Goal: Task Accomplishment & Management: Manage account settings

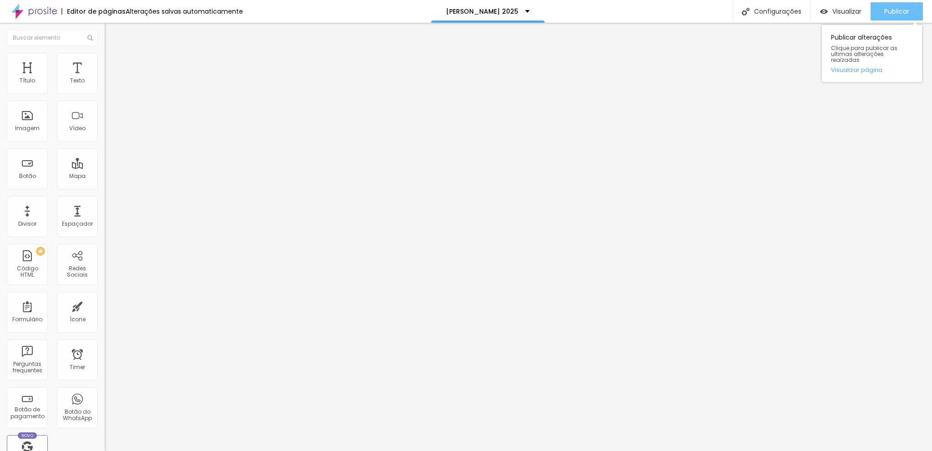
click at [890, 11] on span "Publicar" at bounding box center [896, 11] width 25 height 7
click at [113, 63] on span "Avançado" at bounding box center [128, 59] width 30 height 8
click at [105, 53] on li "Estilo" at bounding box center [157, 48] width 105 height 9
click at [111, 35] on div "Editar Texto" at bounding box center [137, 33] width 52 height 7
click at [33, 80] on div "Título" at bounding box center [27, 80] width 15 height 6
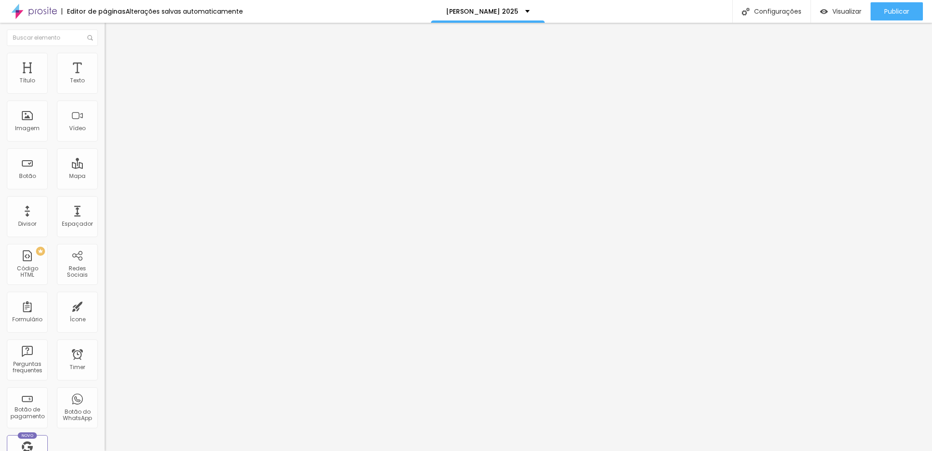
click at [105, 187] on input "[URL][DOMAIN_NAME]" at bounding box center [159, 182] width 109 height 9
click at [105, 187] on input "https://forms.gle/MGoaWiqUELNWhYj97" at bounding box center [159, 182] width 109 height 9
paste input "https://forms.gle/DjuL4FmddpuX8ZVE7"
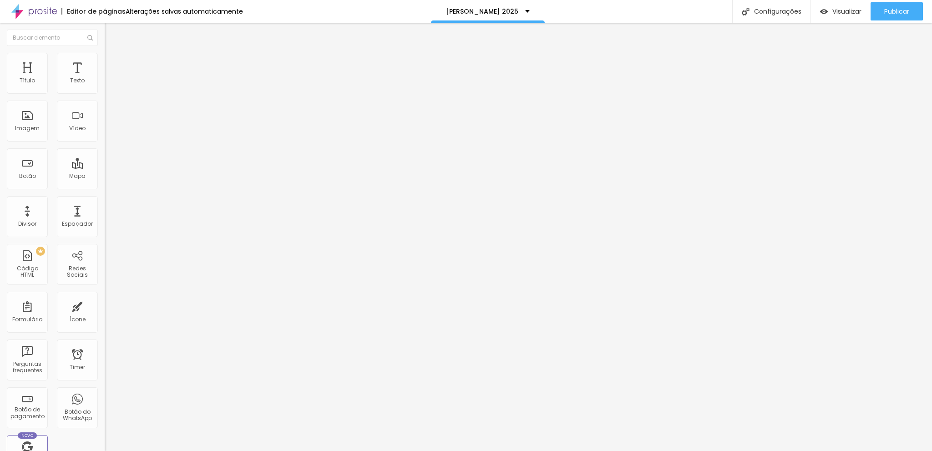
scroll to position [0, 24]
type input "https://forms.gle/DjuL4FmddpuX8ZVE7"
click at [105, 253] on div "Editar Botão Conteúdo Estilo Avançado Texto AQUI! Alinhamento Tamanho Normal Pe…" at bounding box center [157, 237] width 105 height 428
click at [890, 9] on span "Publicar" at bounding box center [896, 11] width 25 height 7
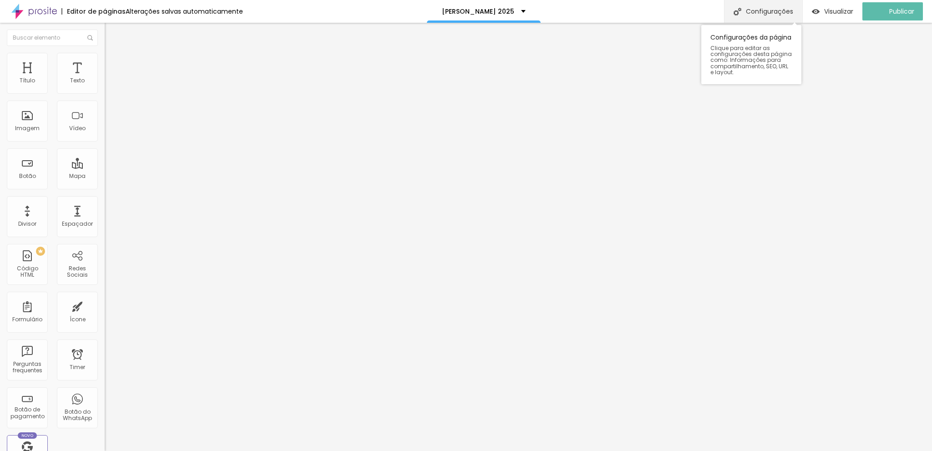
click at [765, 16] on div "Configurações" at bounding box center [763, 11] width 78 height 23
type input "/maricoser2025"
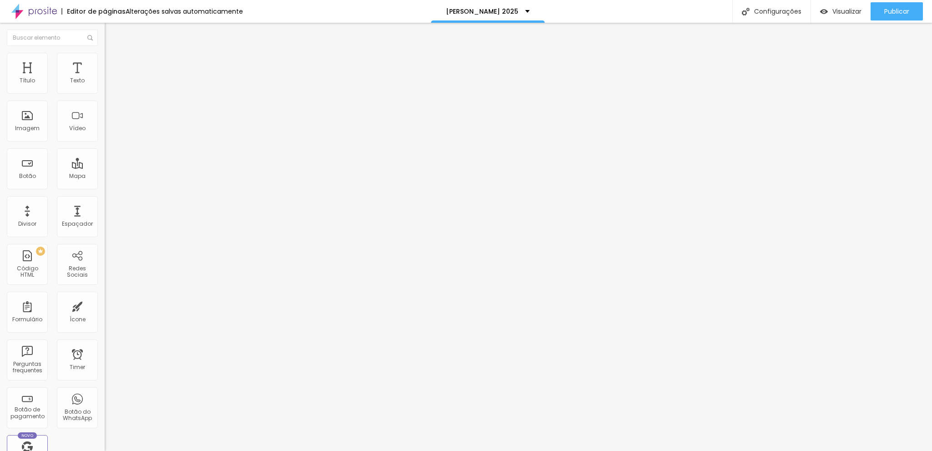
drag, startPoint x: 631, startPoint y: 61, endPoint x: 394, endPoint y: 145, distance: 251.7
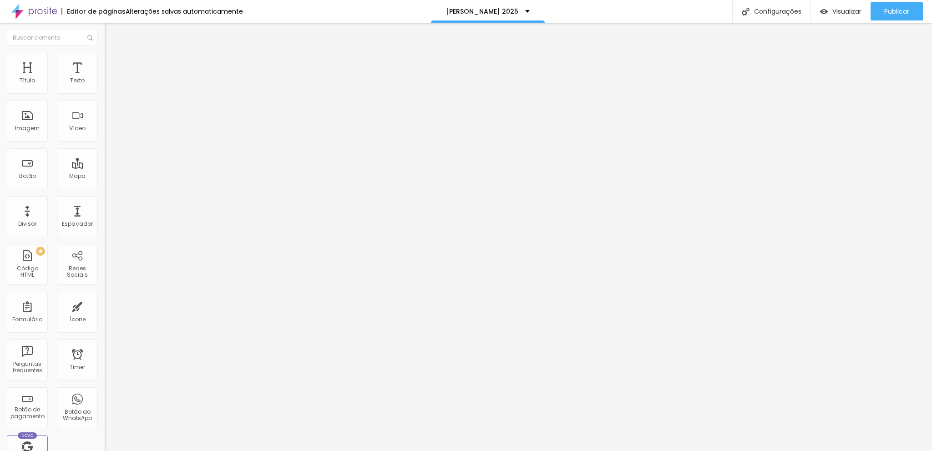
drag, startPoint x: 450, startPoint y: 212, endPoint x: 456, endPoint y: 212, distance: 5.5
type input "Foto Recordação 2025"
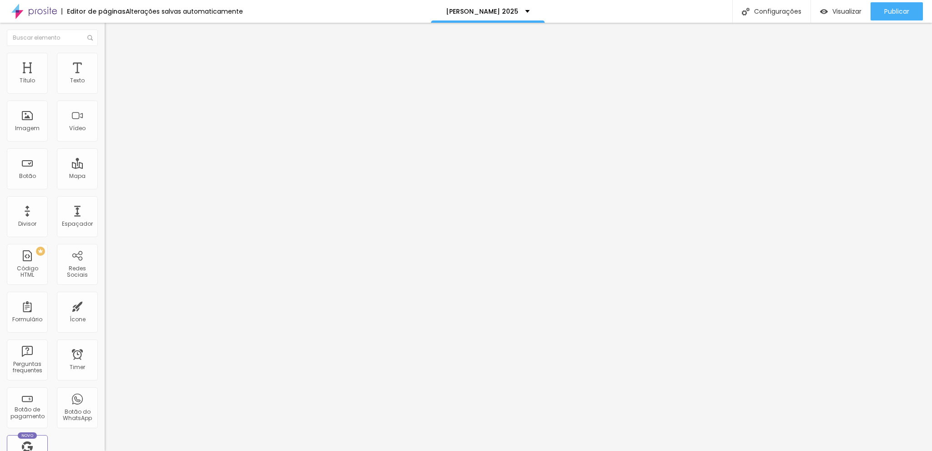
click at [631, 450] on div at bounding box center [466, 460] width 932 height 8
click at [894, 9] on span "Publicar" at bounding box center [896, 11] width 25 height 7
click at [901, 10] on span "Publicar" at bounding box center [896, 11] width 25 height 7
click at [111, 36] on img "button" at bounding box center [114, 33] width 7 height 7
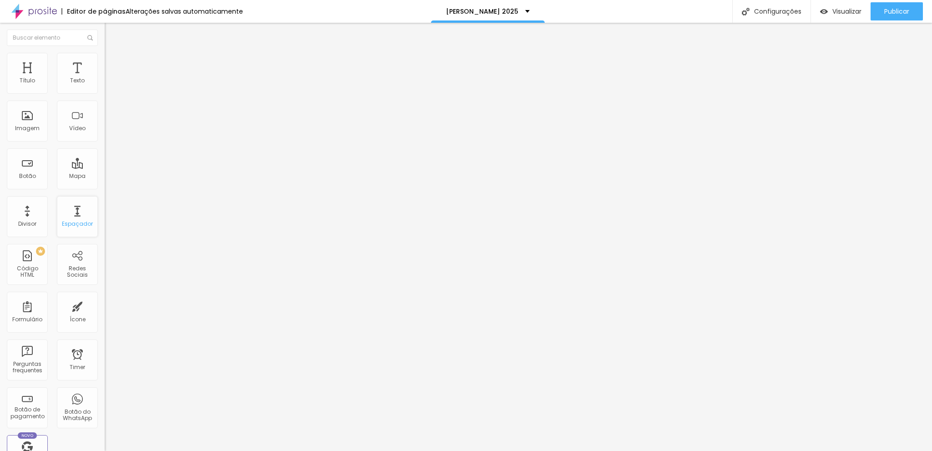
scroll to position [162, 0]
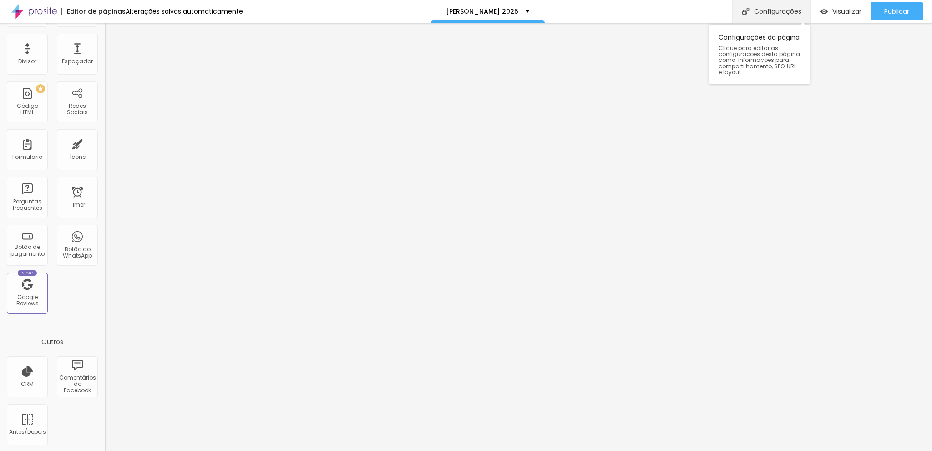
click at [744, 15] on img at bounding box center [746, 12] width 8 height 8
drag, startPoint x: 441, startPoint y: 277, endPoint x: 451, endPoint y: 278, distance: 10.2
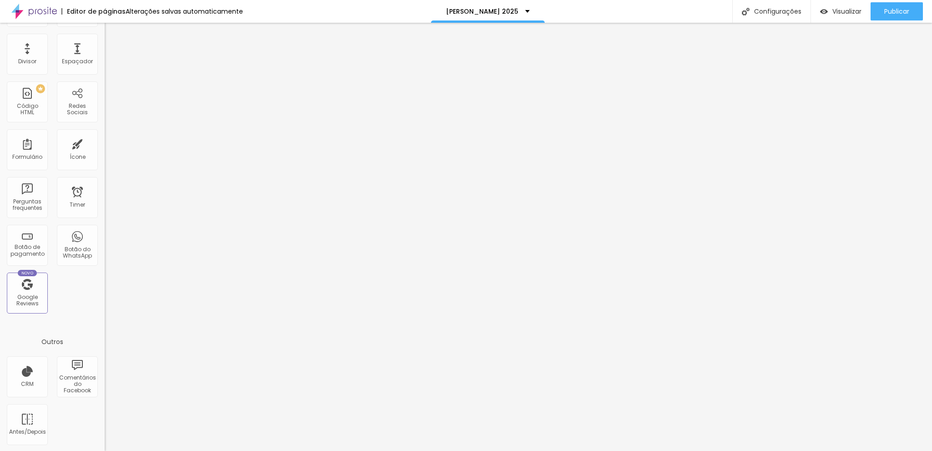
drag, startPoint x: 449, startPoint y: 276, endPoint x: 457, endPoint y: 277, distance: 7.8
type input "Foto Recordação 2025"
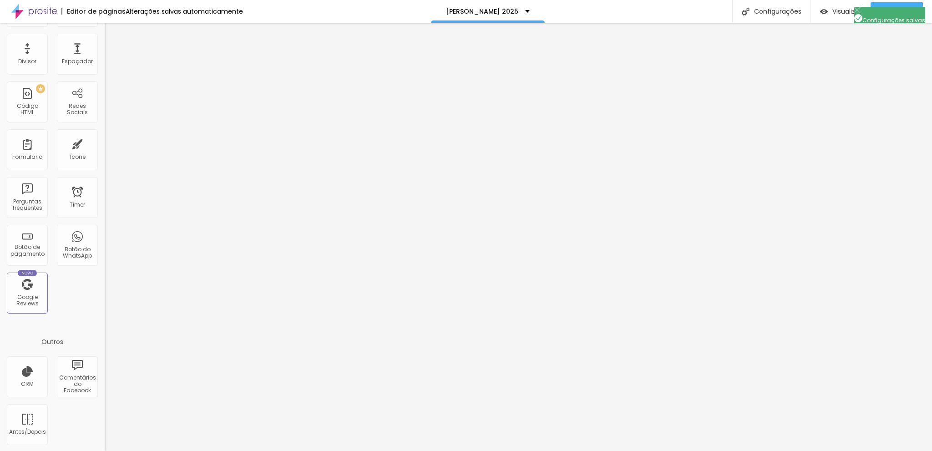
drag, startPoint x: 528, startPoint y: 185, endPoint x: 395, endPoint y: 185, distance: 132.8
drag, startPoint x: 375, startPoint y: 182, endPoint x: 525, endPoint y: 189, distance: 149.8
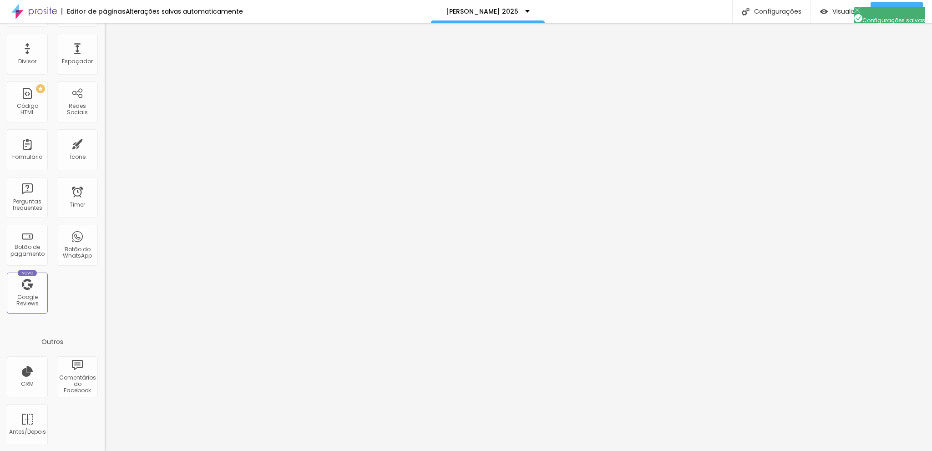
drag, startPoint x: 396, startPoint y: 183, endPoint x: 433, endPoint y: 184, distance: 36.4
drag, startPoint x: 484, startPoint y: 185, endPoint x: 428, endPoint y: 183, distance: 56.5
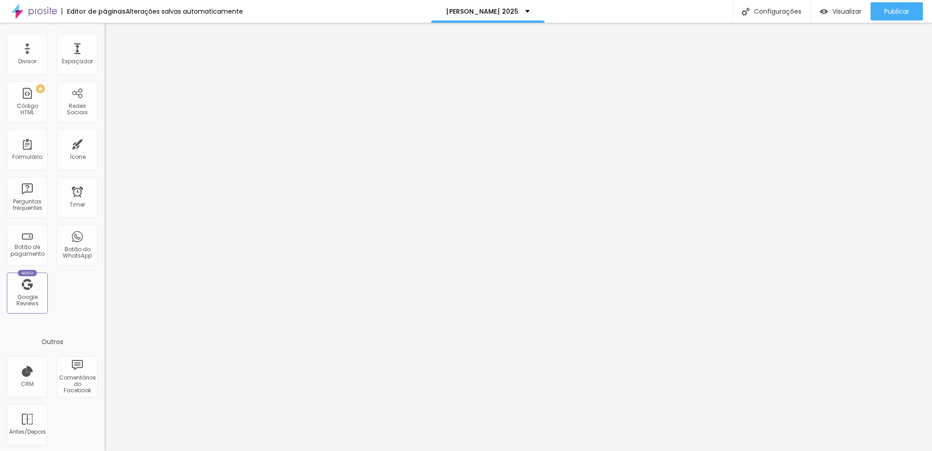
click at [631, 450] on div at bounding box center [466, 460] width 932 height 8
click at [910, 10] on button "Publicar" at bounding box center [896, 11] width 52 height 18
click at [835, 12] on span "Visualizar" at bounding box center [846, 11] width 29 height 7
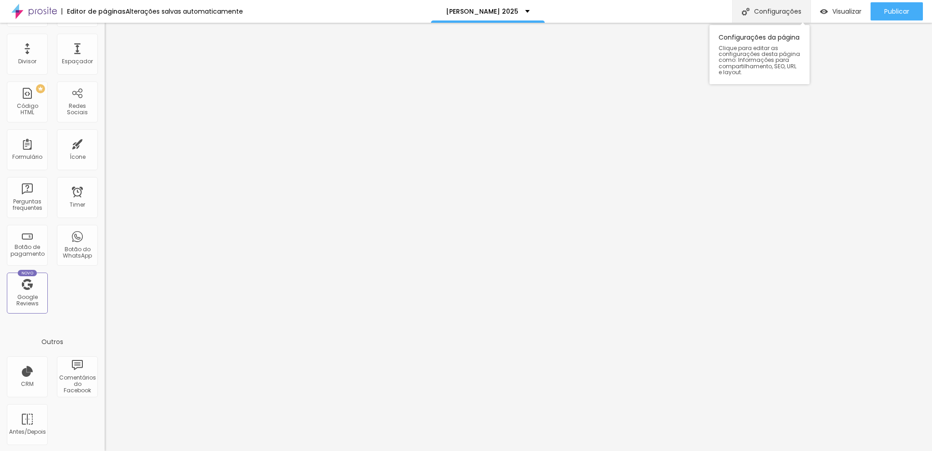
click at [759, 4] on div "Configurações" at bounding box center [771, 11] width 78 height 23
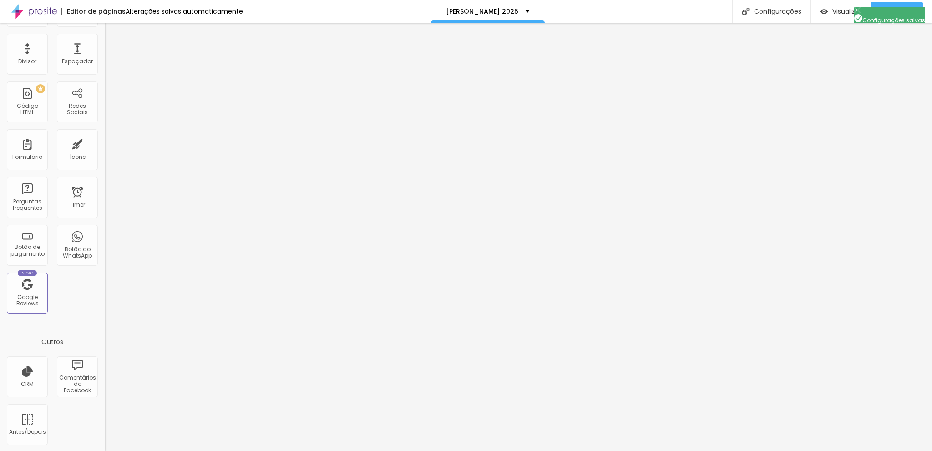
click at [632, 450] on div at bounding box center [466, 460] width 932 height 8
click at [907, 8] on span "Publicar" at bounding box center [896, 11] width 25 height 7
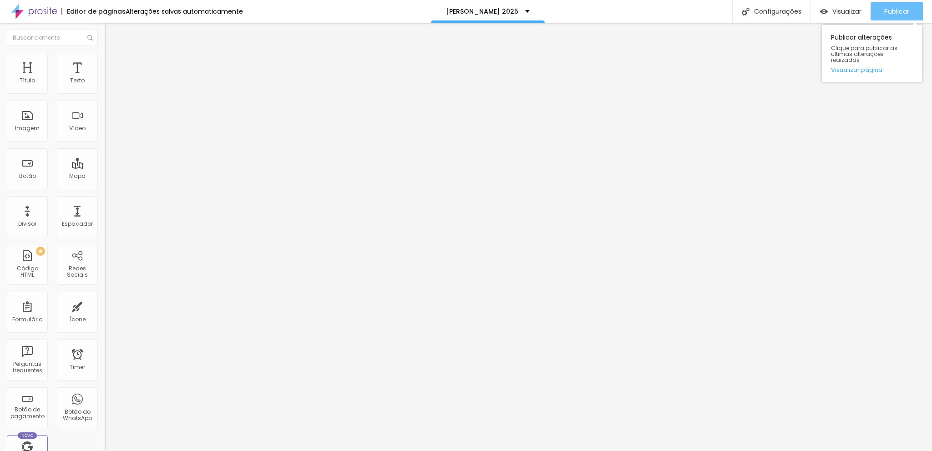
click at [879, 10] on button "Publicar" at bounding box center [896, 11] width 52 height 18
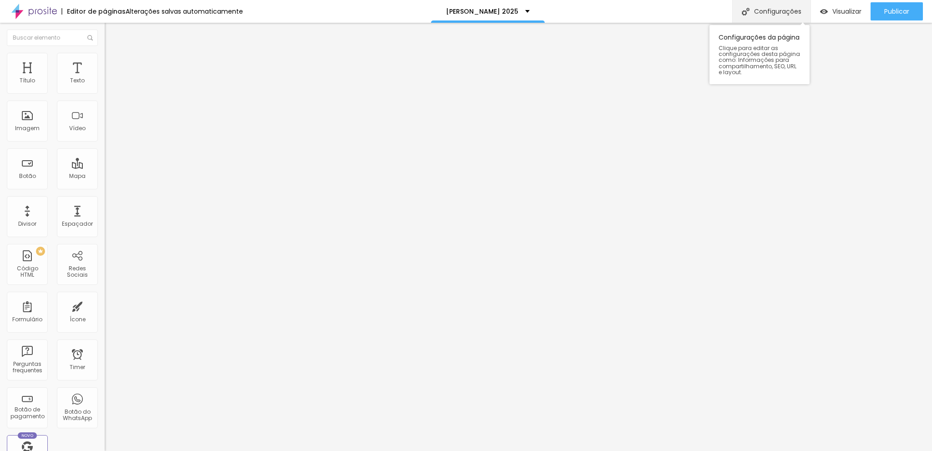
click at [782, 13] on div "Configurações" at bounding box center [771, 11] width 78 height 23
drag, startPoint x: 436, startPoint y: 274, endPoint x: 496, endPoint y: 278, distance: 60.2
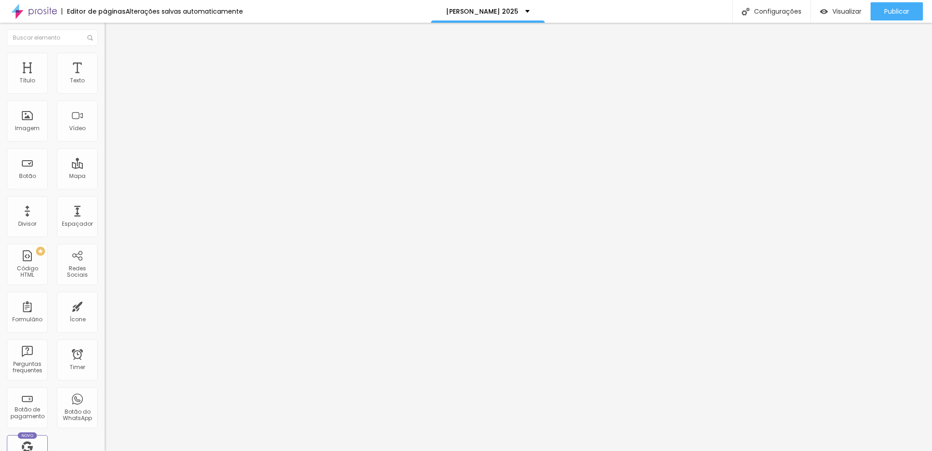
type input "Foto Recordação"
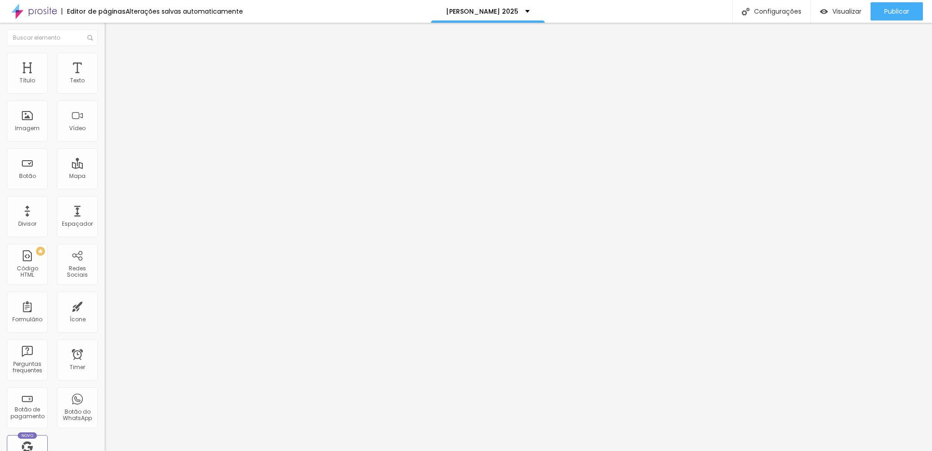
drag, startPoint x: 435, startPoint y: 214, endPoint x: 475, endPoint y: 217, distance: 40.2
type input "Foto Recordação"
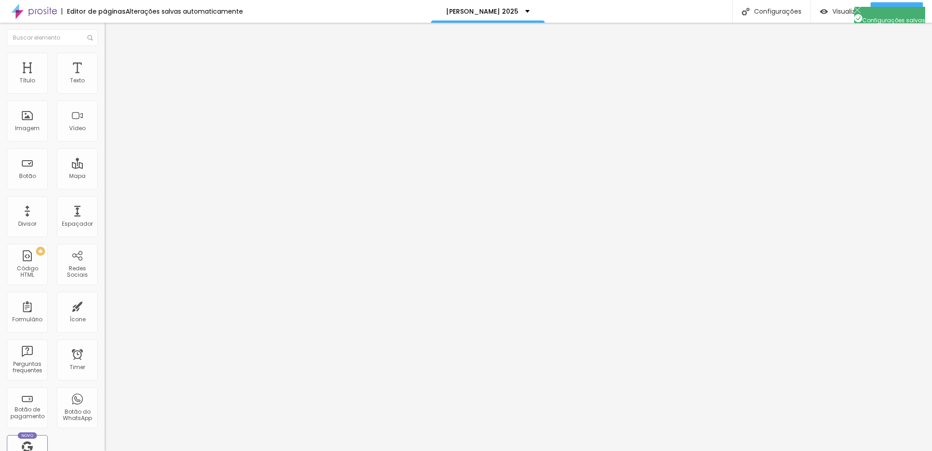
click at [633, 450] on div at bounding box center [466, 460] width 932 height 8
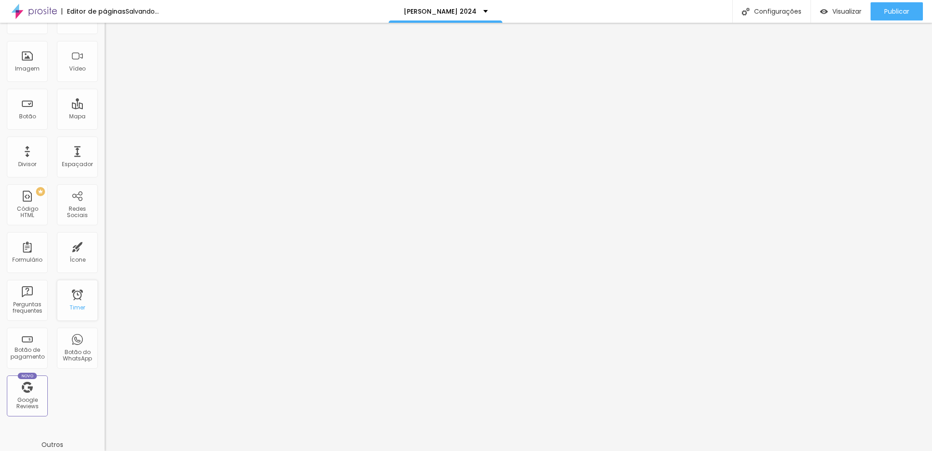
scroll to position [162, 0]
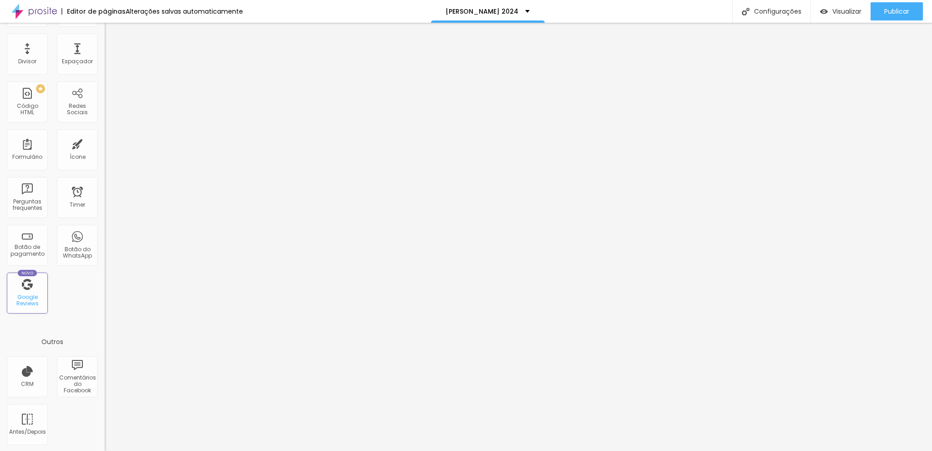
click at [22, 296] on div "Google Reviews" at bounding box center [27, 300] width 36 height 13
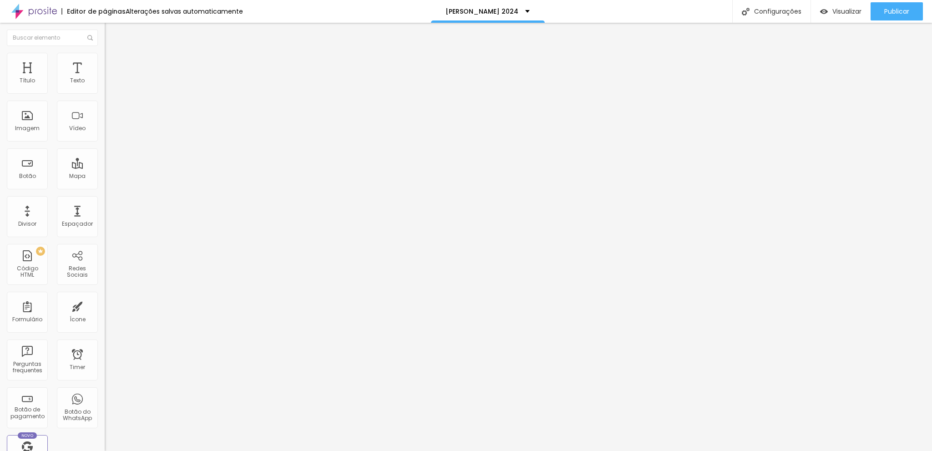
click at [105, 93] on input "(01)19964-1353" at bounding box center [159, 88] width 109 height 9
drag, startPoint x: 56, startPoint y: 105, endPoint x: 22, endPoint y: 105, distance: 34.1
click at [105, 105] on div "(01)19964-1353 + 55" at bounding box center [157, 183] width 105 height 199
type input "(11)99641-3539"
click at [105, 288] on input "Conversar no WhatsApp" at bounding box center [159, 292] width 109 height 9
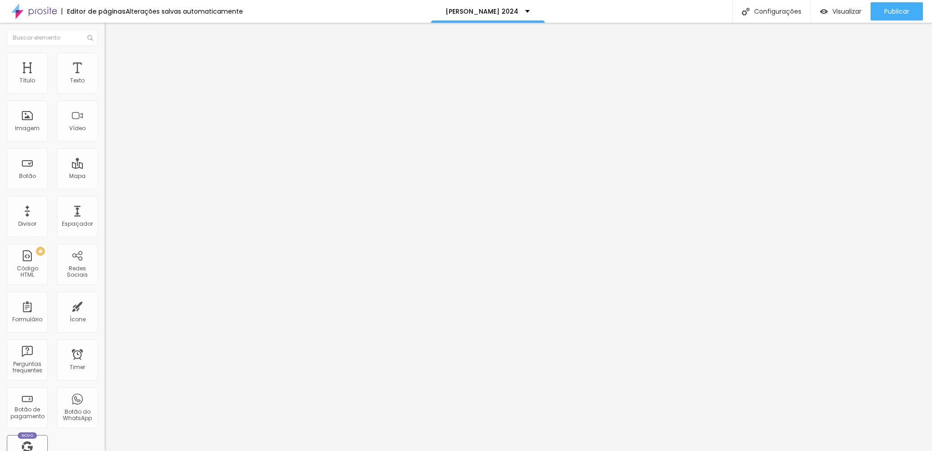
drag, startPoint x: 84, startPoint y: 130, endPoint x: 2, endPoint y: 136, distance: 82.1
click at [105, 136] on div "Número do WhatsApp * (11)99641-3539 + 55 Texto do botão Conversar no WhatsApp M…" at bounding box center [157, 229] width 105 height 303
type input "E"
type input "Dúvidas"
drag, startPoint x: 64, startPoint y: 178, endPoint x: 3, endPoint y: 160, distance: 63.5
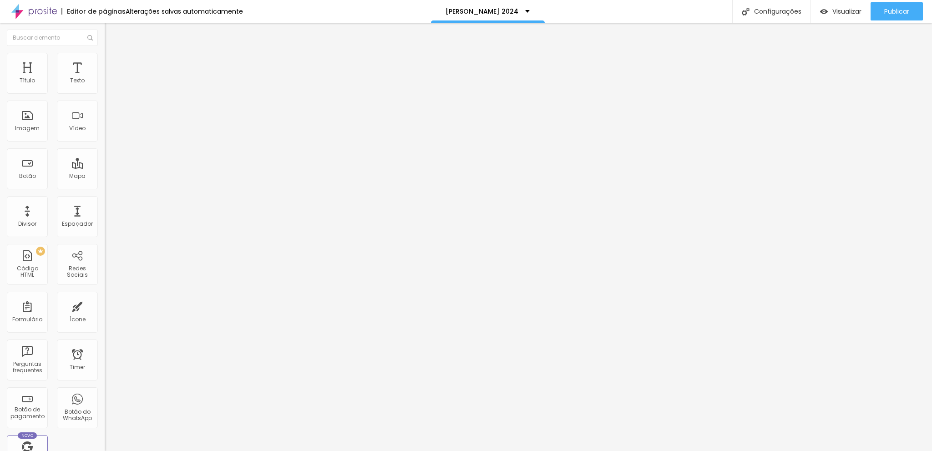
click at [105, 160] on div "Número do WhatsApp * (11)99641-3539 + 55 Texto do botão Dúvidas Mensagem Olá, c…" at bounding box center [157, 229] width 105 height 303
click at [105, 314] on textarea "Olá, cheguei até você pela página {page_title} e gostaria de mais informações" at bounding box center [156, 321] width 103 height 15
drag, startPoint x: 70, startPoint y: 180, endPoint x: 0, endPoint y: 158, distance: 73.1
click at [105, 158] on div "Número do WhatsApp * (11)99641-3539 + 55 Texto do botão Dúvidas Mensagem Olá, c…" at bounding box center [157, 229] width 105 height 303
click at [892, 13] on span "Publicar" at bounding box center [896, 11] width 25 height 7
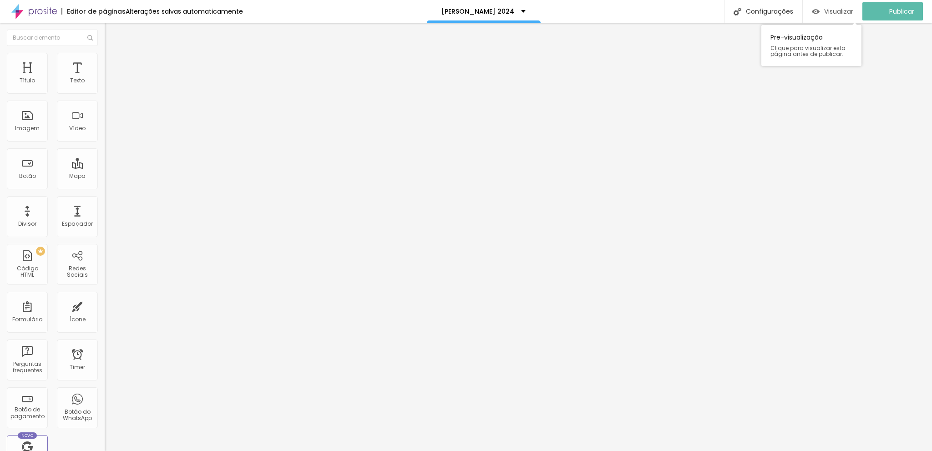
click at [832, 11] on span "Visualizar" at bounding box center [838, 11] width 29 height 7
click at [105, 64] on img at bounding box center [109, 64] width 8 height 8
click at [111, 159] on input "radio" at bounding box center [114, 162] width 6 height 6
radio input "true"
radio input "false"
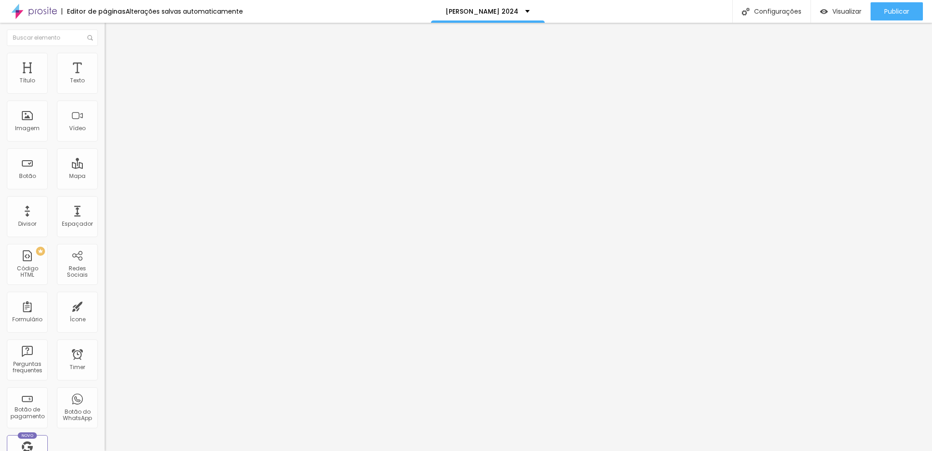
click at [105, 159] on div at bounding box center [157, 162] width 105 height 7
click at [116, 159] on input "radio" at bounding box center [119, 162] width 6 height 6
radio input "true"
radio input "false"
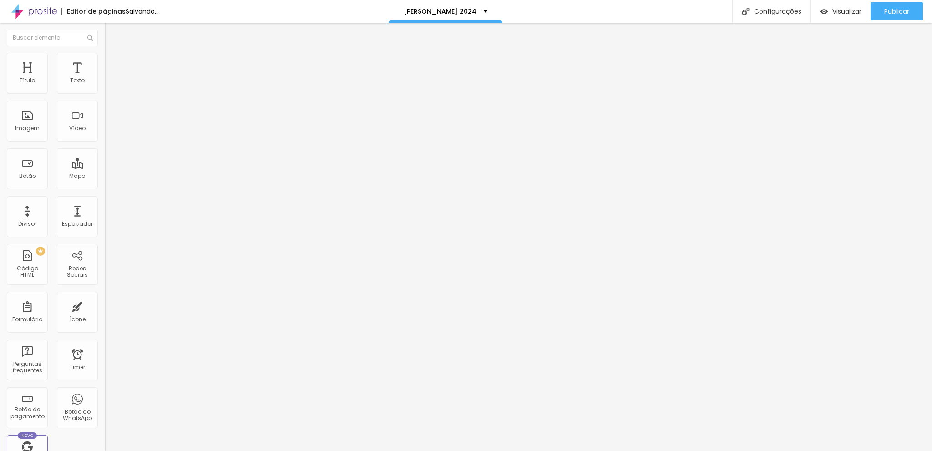
click at [105, 159] on div at bounding box center [157, 162] width 105 height 7
click at [105, 159] on input "radio" at bounding box center [108, 162] width 6 height 6
radio input "true"
radio input "false"
type input "15"
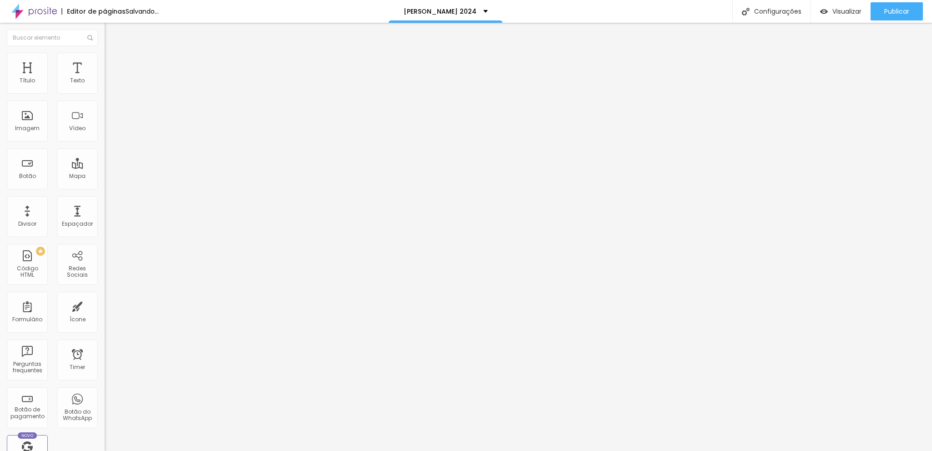
type input "15"
type input "16"
drag, startPoint x: 32, startPoint y: 143, endPoint x: 51, endPoint y: 143, distance: 19.1
click at [105, 271] on input "range" at bounding box center [134, 274] width 59 height 7
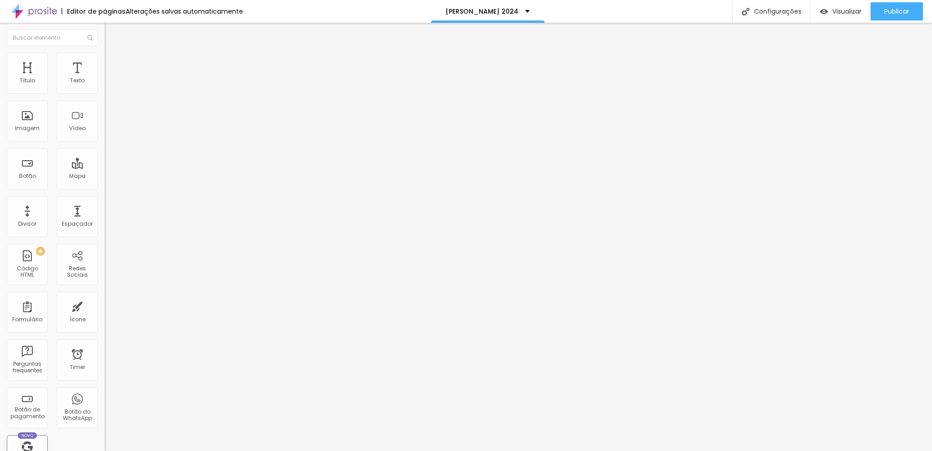
type input "15"
drag, startPoint x: 47, startPoint y: 144, endPoint x: 42, endPoint y: 144, distance: 5.0
type input "15"
click at [105, 271] on input "range" at bounding box center [134, 274] width 59 height 7
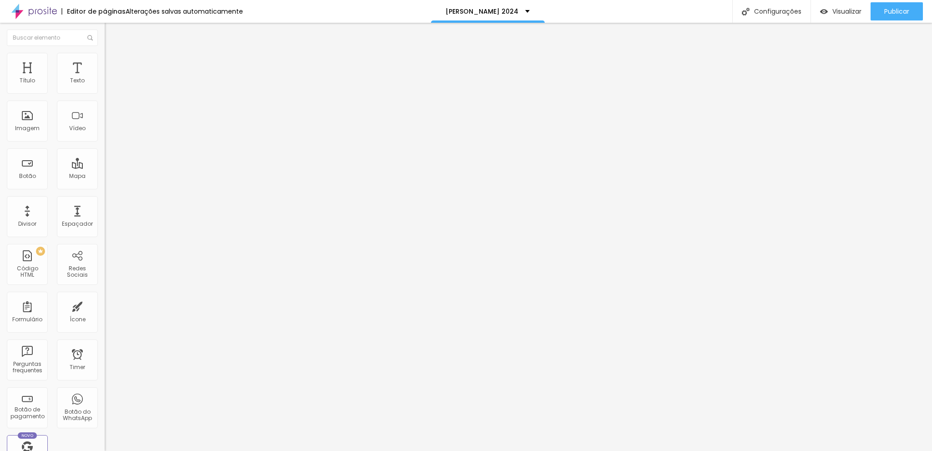
click at [113, 71] on span "Avançado" at bounding box center [128, 75] width 30 height 8
click at [113, 61] on span "Conteúdo" at bounding box center [127, 57] width 28 height 8
click at [113, 71] on span "Avançado" at bounding box center [128, 75] width 30 height 8
click at [105, 65] on li "Estilo" at bounding box center [157, 64] width 105 height 9
click at [105, 59] on img at bounding box center [109, 55] width 8 height 8
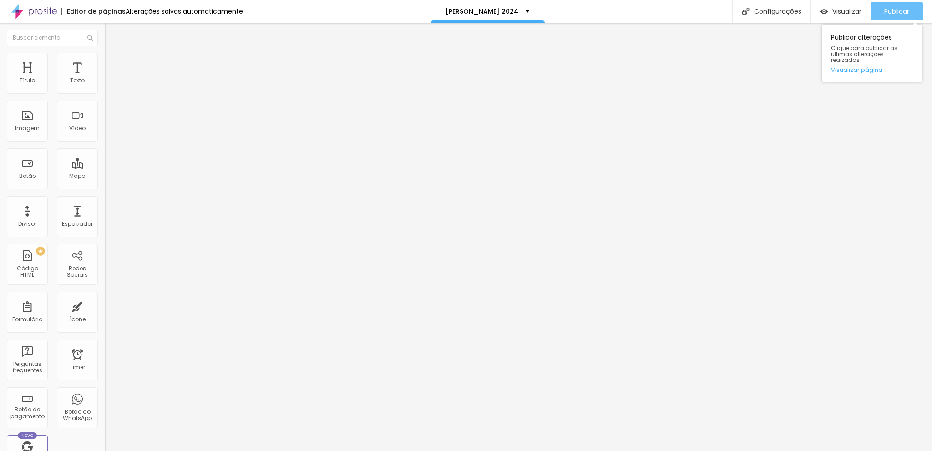
click at [894, 12] on span "Publicar" at bounding box center [896, 11] width 25 height 7
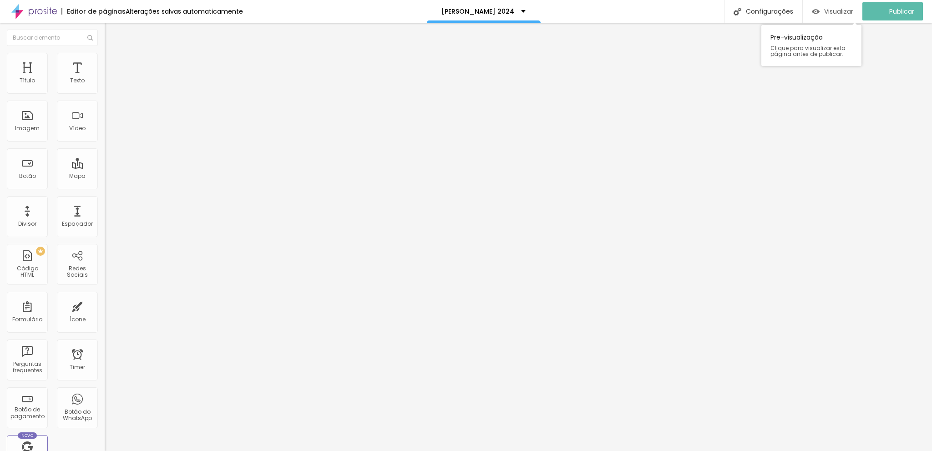
click at [848, 11] on span "Visualizar" at bounding box center [838, 11] width 29 height 7
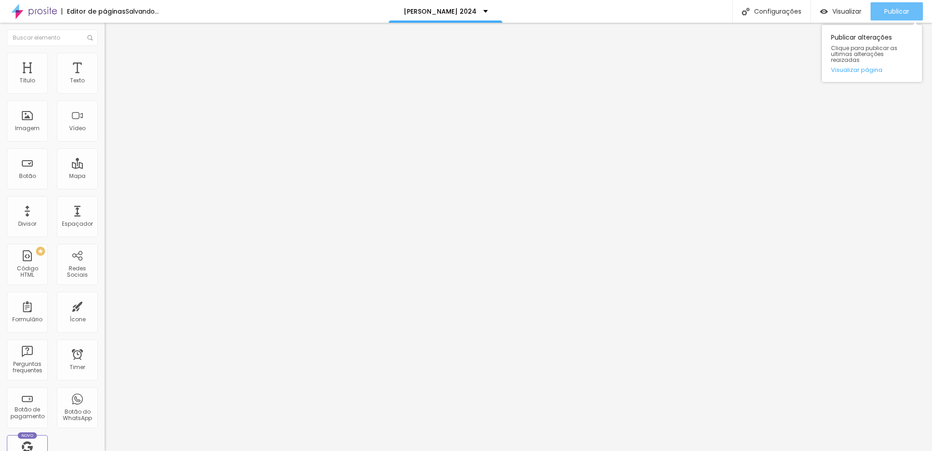
click at [897, 8] on span "Publicar" at bounding box center [896, 11] width 25 height 7
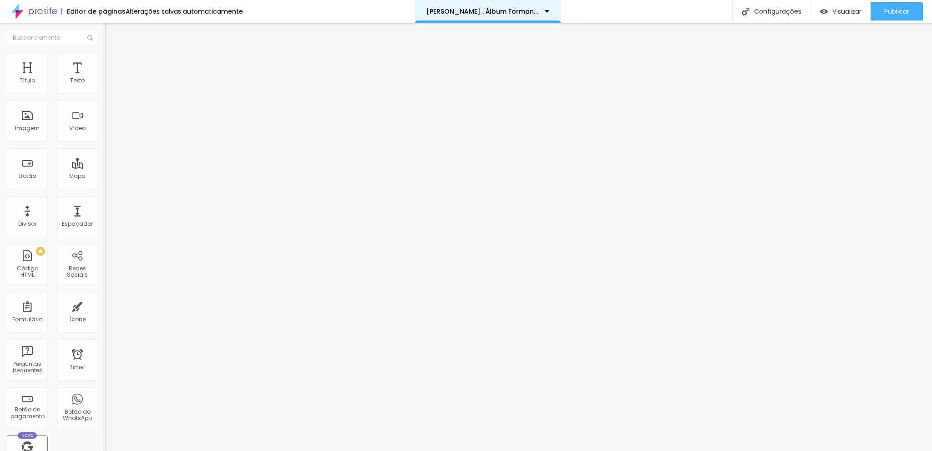
click at [525, 10] on p "[PERSON_NAME] . Álbum Formandos 2025" at bounding box center [481, 11] width 111 height 6
click at [616, 12] on div "Editor de páginas Alterações salvas automaticamente [PERSON_NAME] . Álbum Forma…" at bounding box center [466, 11] width 932 height 23
click at [105, 187] on input "[URL][DOMAIN_NAME]" at bounding box center [159, 182] width 109 height 9
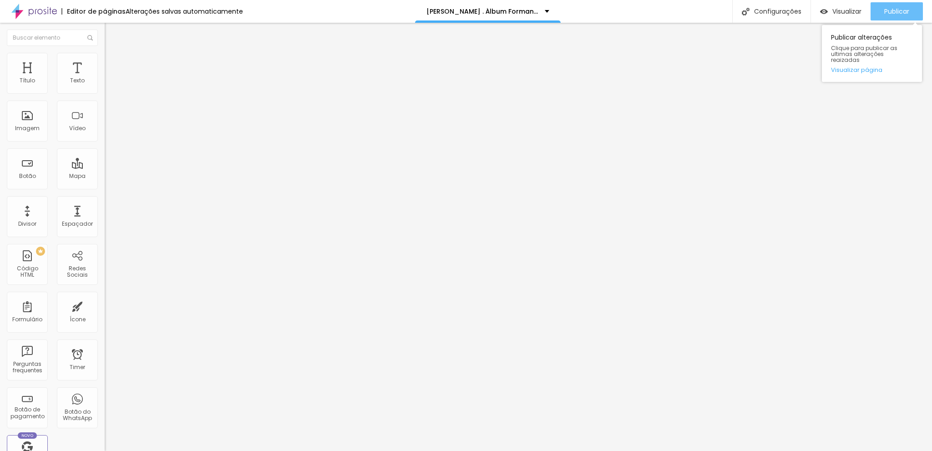
click at [888, 10] on span "Publicar" at bounding box center [896, 11] width 25 height 7
click at [832, 14] on span "Visualizar" at bounding box center [846, 11] width 29 height 7
click at [105, 187] on input "[URL][DOMAIN_NAME]" at bounding box center [159, 182] width 109 height 9
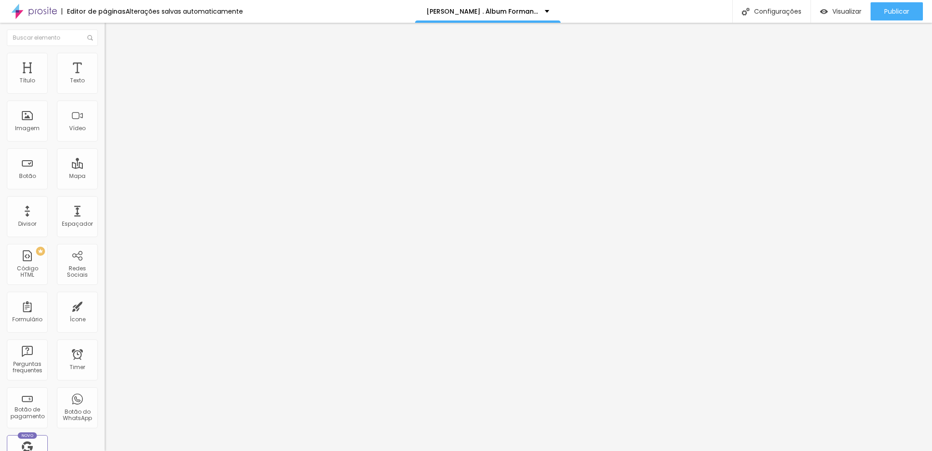
paste input "[URL][DOMAIN_NAME]"
type input "[URL][DOMAIN_NAME]"
click at [105, 253] on div "Editar Botão Conteúdo Estilo Avançado Texto AQUI! Alinhamento [GEOGRAPHIC_DATA]…" at bounding box center [157, 237] width 105 height 428
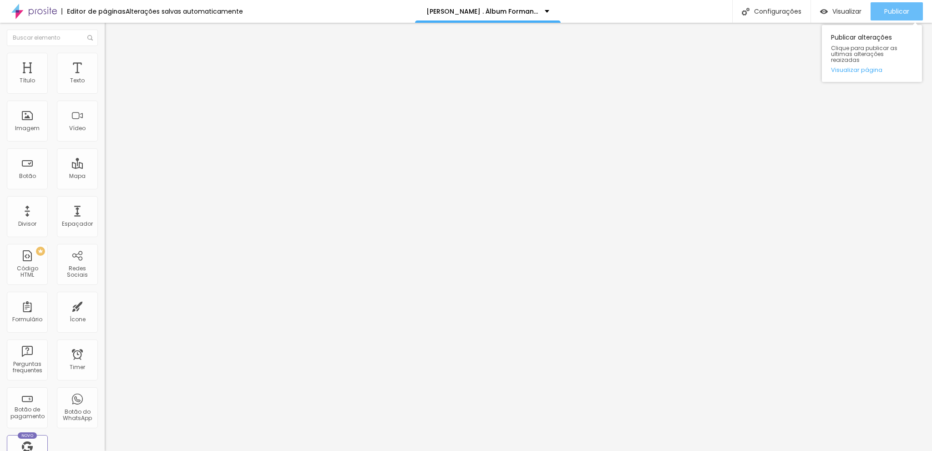
click at [886, 10] on span "Publicar" at bounding box center [896, 11] width 25 height 7
click at [880, 9] on button "Publicar" at bounding box center [896, 11] width 52 height 18
click at [105, 186] on input "https://forms.gle/VNDXMyV1mnYVuwSe6" at bounding box center [159, 182] width 109 height 9
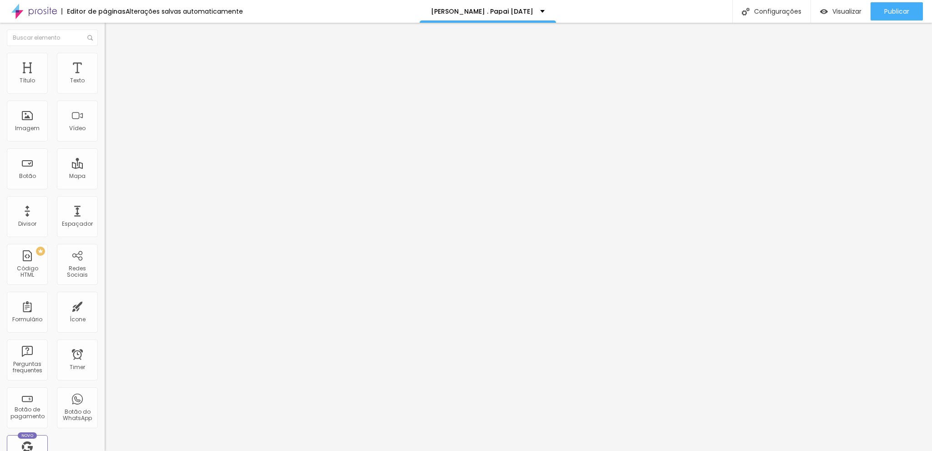
paste input "https://docs.google.com/spreadsheets/d/1JS0J-wb7QLUnt0ry-r2o-SJvqbG8awhEJTE2jJm…"
type input "https://docs.google.com/spreadsheets/d/1JS0J-wb7QLUnt0ry-r2o-SJvqbG8awhEJTE2jJm…"
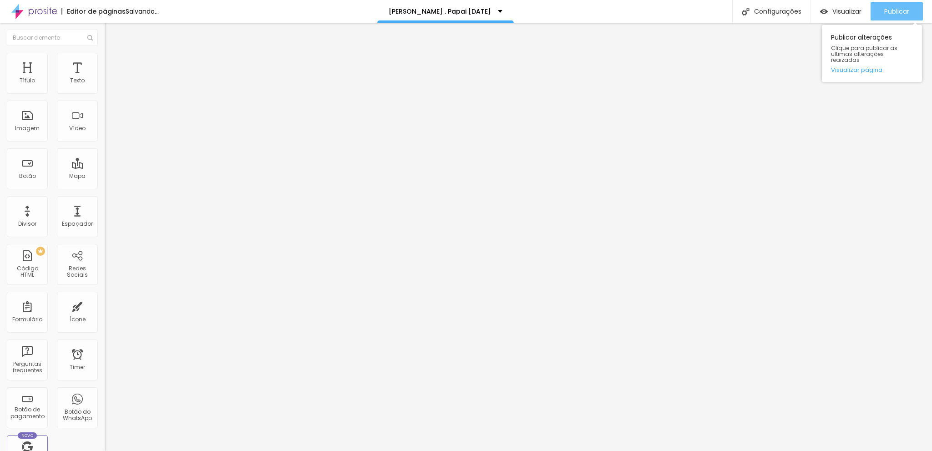
click at [898, 14] on span "Publicar" at bounding box center [896, 11] width 25 height 7
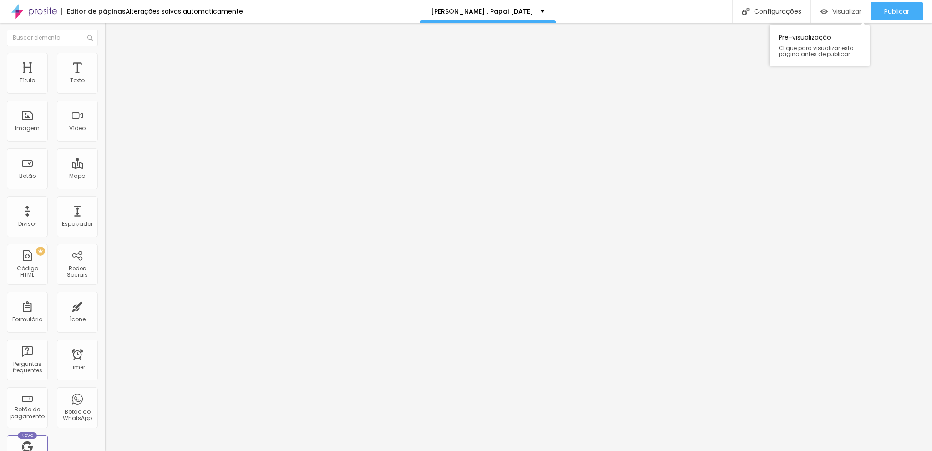
click at [837, 12] on span "Visualizar" at bounding box center [846, 11] width 29 height 7
click at [105, 187] on input "https://docs.google.com/spreadsheets/d/1JS0J-wb7QLUnt0ry-r2o-SJvqbG8awhEJTE2jJm…" at bounding box center [159, 182] width 109 height 9
paste input "https://forms.gle/mp6ynCJRVLi7ETNu6"
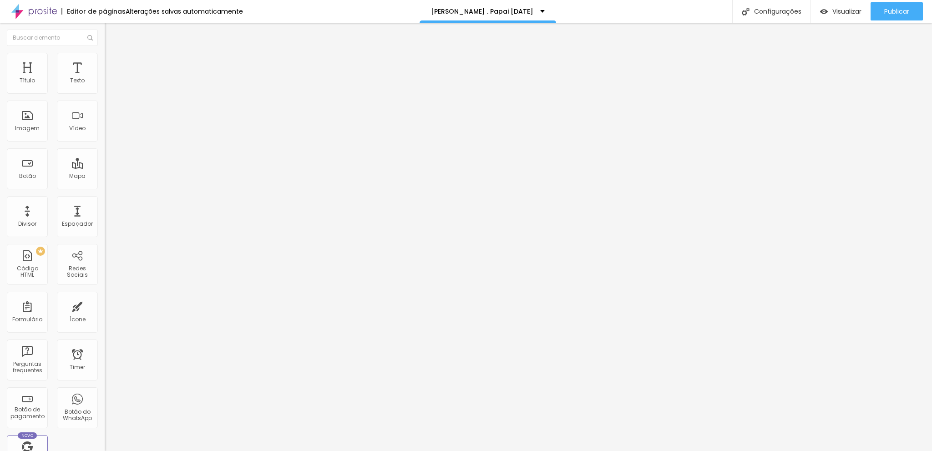
scroll to position [0, 24]
type input "https://forms.gle/mp6ynCJRVLi7ETNu6"
click at [906, 8] on span "Publicar" at bounding box center [896, 11] width 25 height 7
click at [829, 8] on div "Visualizar" at bounding box center [840, 12] width 41 height 8
